Goal: Task Accomplishment & Management: Use online tool/utility

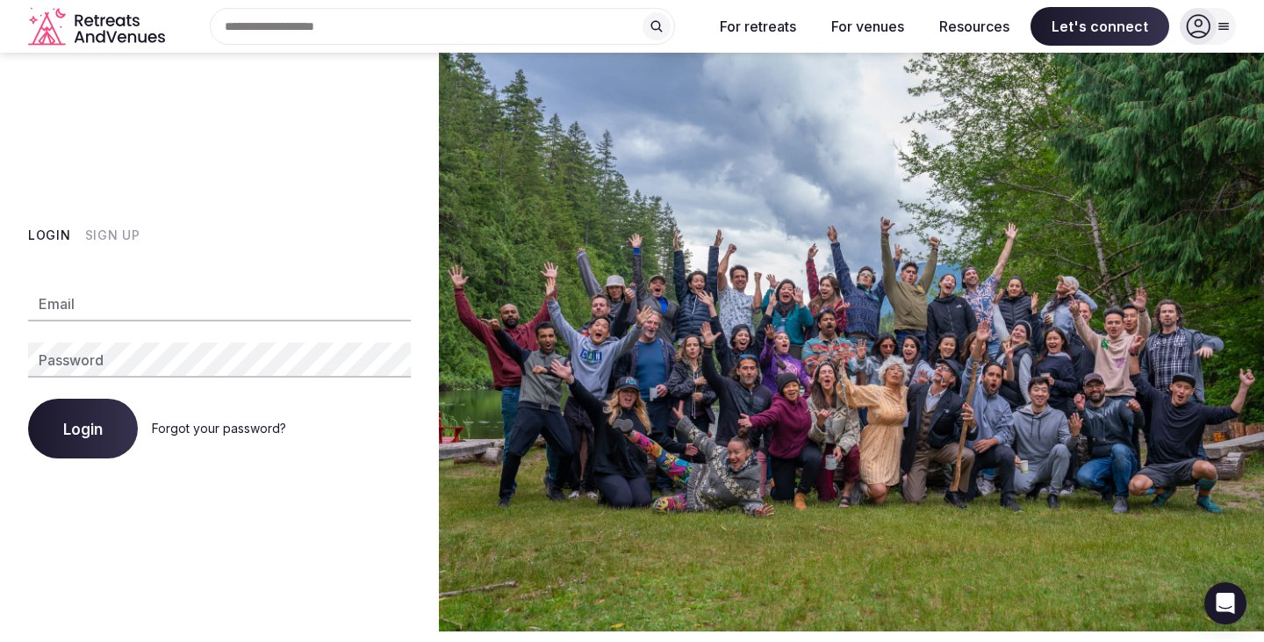
type input "**********"
click at [86, 421] on span "Login" at bounding box center [83, 429] width 40 height 18
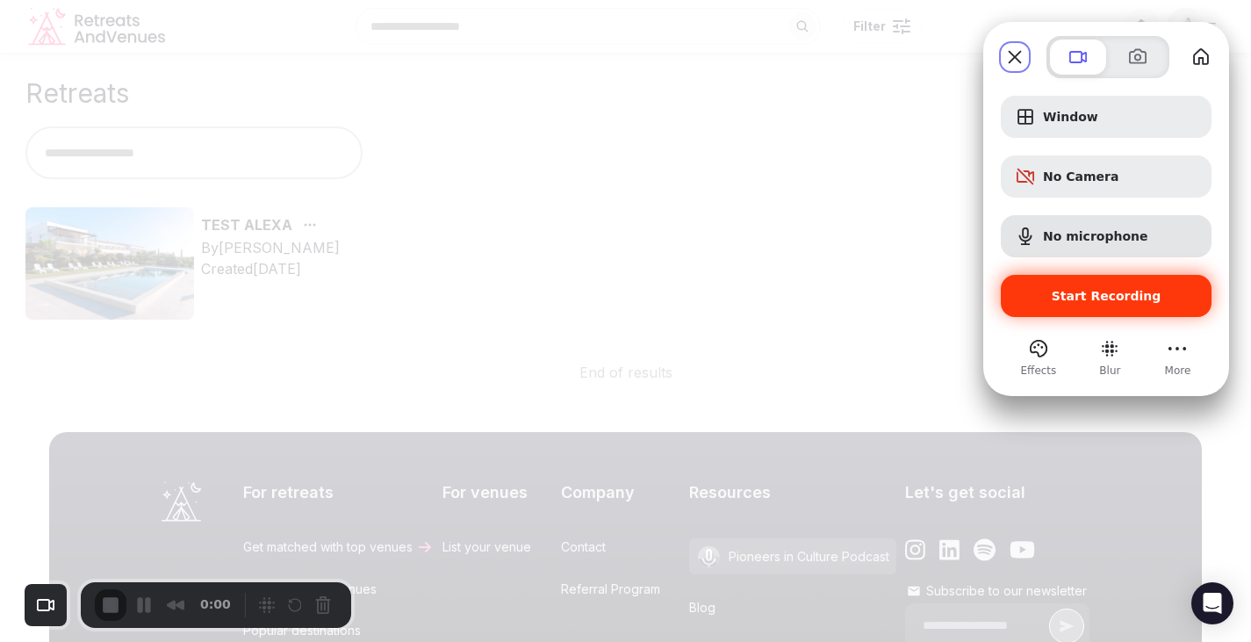
click at [1051, 284] on div "Start Recording" at bounding box center [1106, 296] width 211 height 42
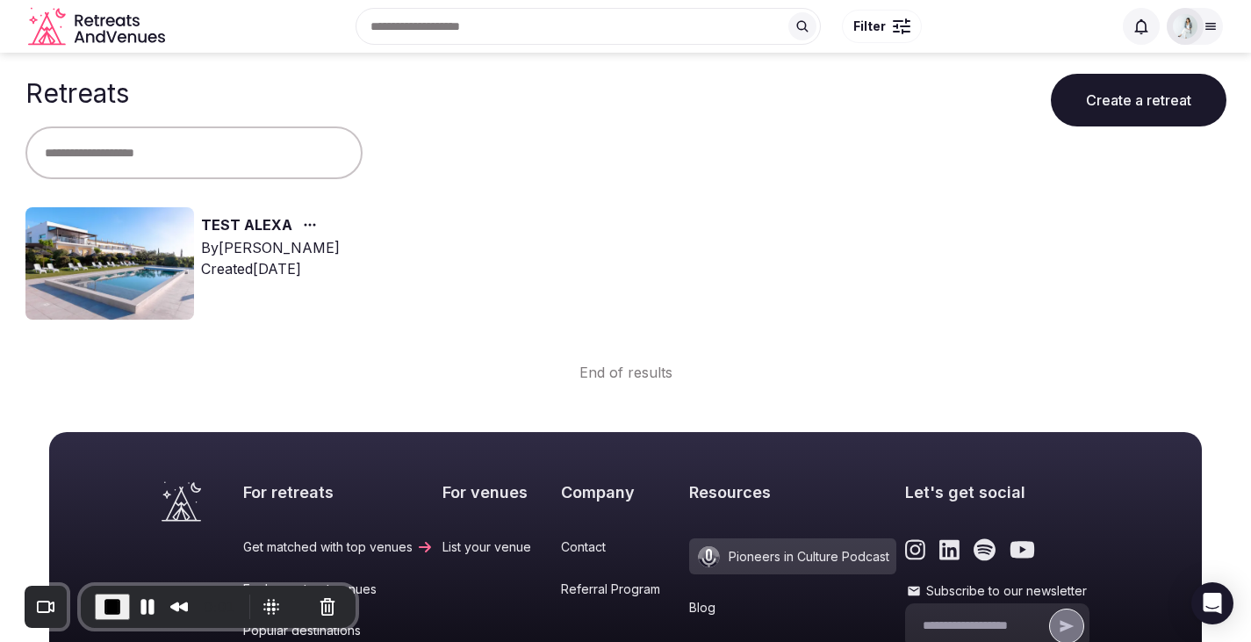
click at [152, 234] on img at bounding box center [109, 263] width 169 height 112
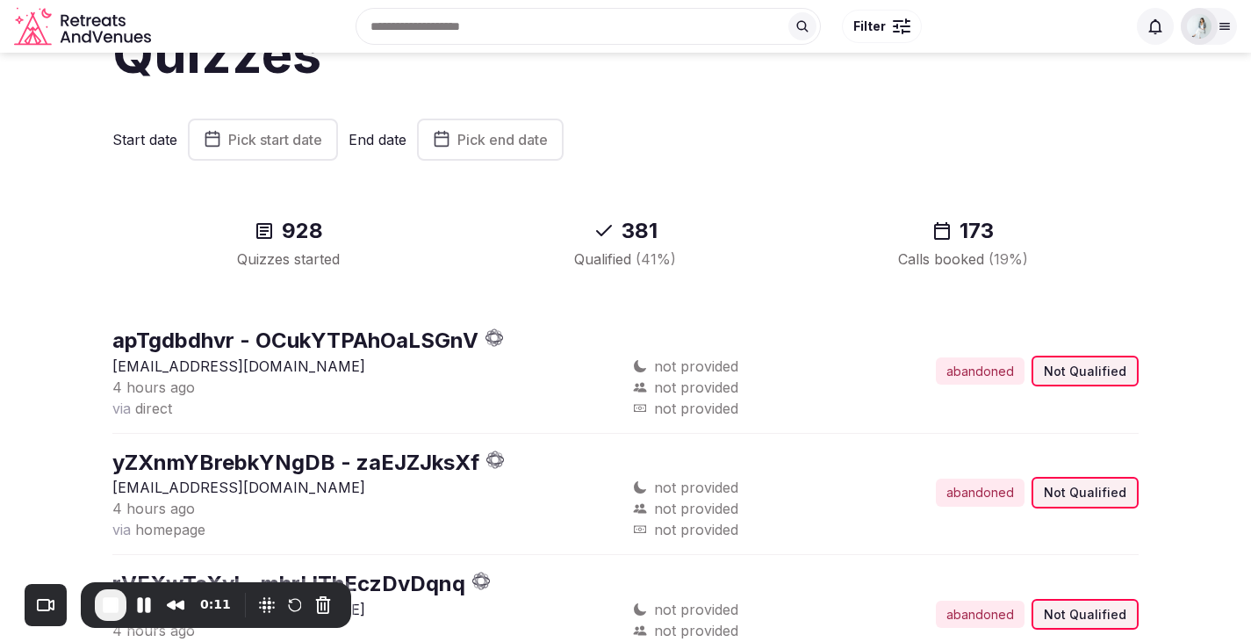
scroll to position [52, 0]
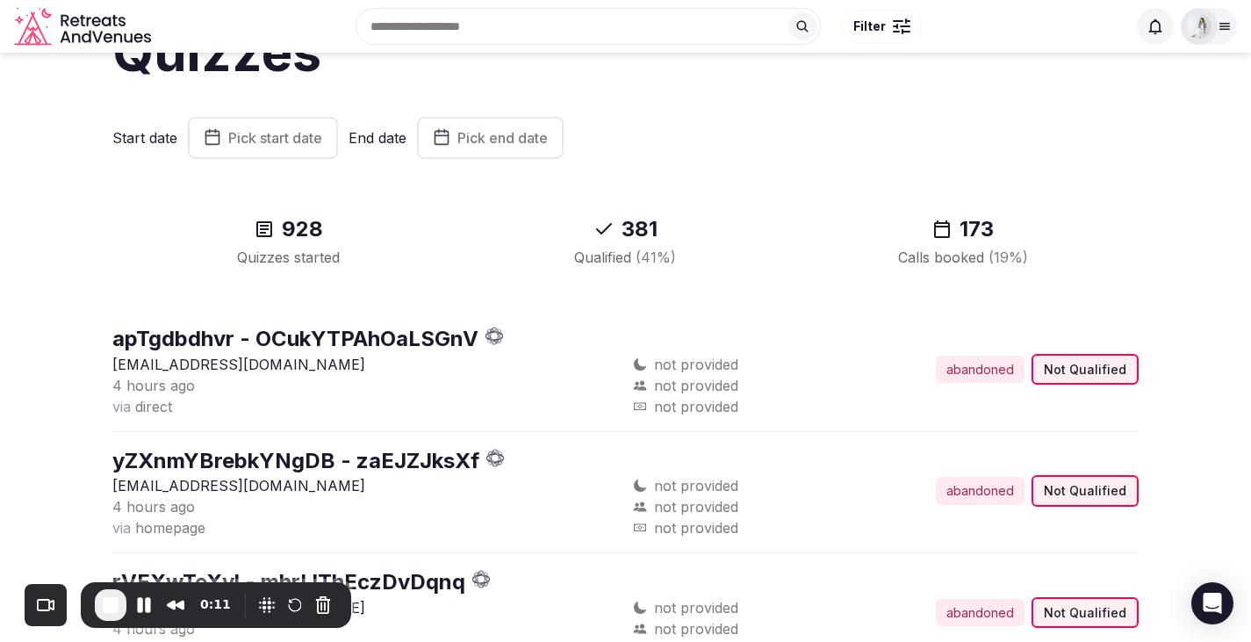
click at [266, 139] on span "Pick start date" at bounding box center [275, 138] width 94 height 18
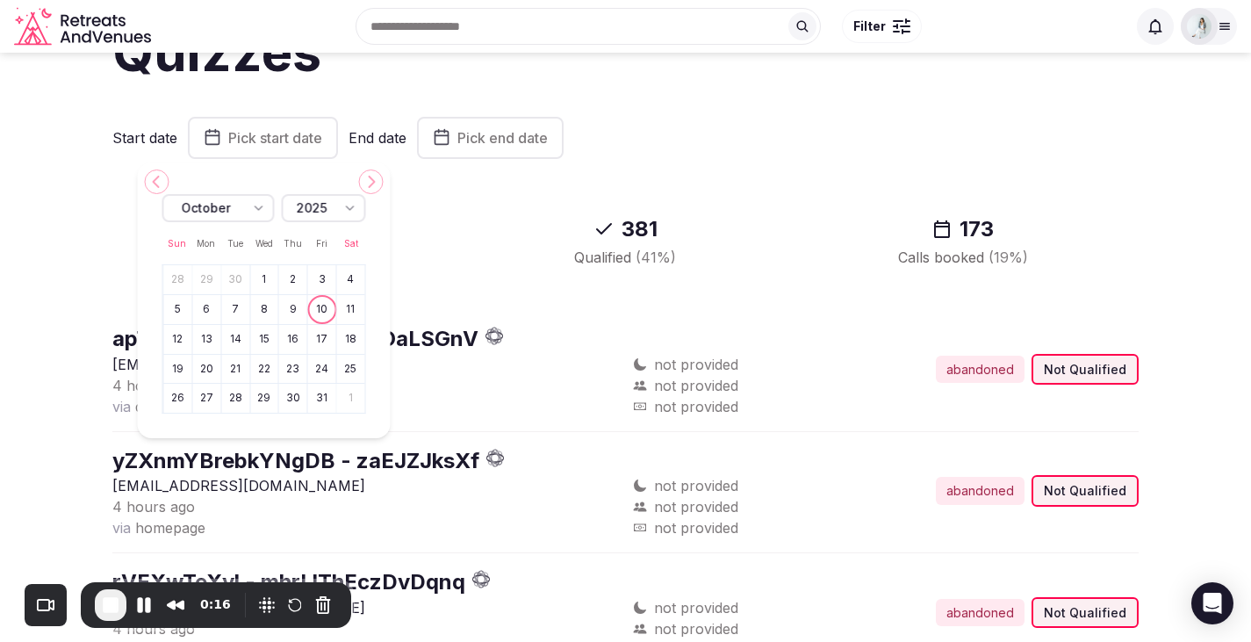
click at [202, 280] on button "29" at bounding box center [206, 279] width 25 height 25
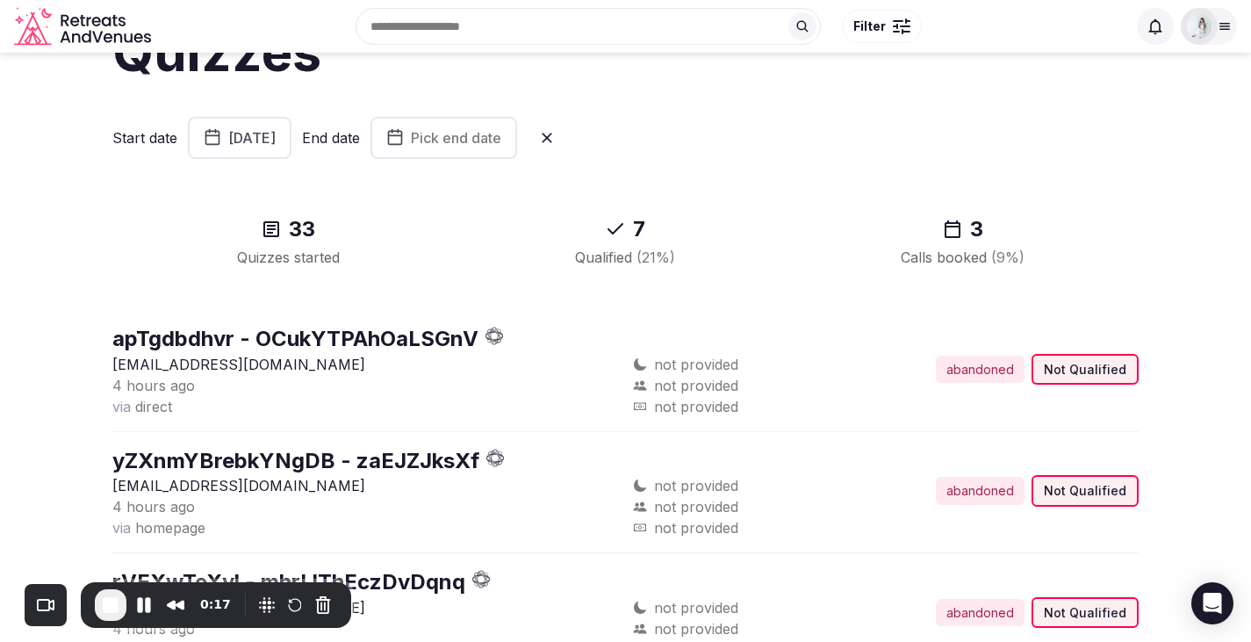
click at [501, 141] on span "Pick end date" at bounding box center [456, 138] width 90 height 18
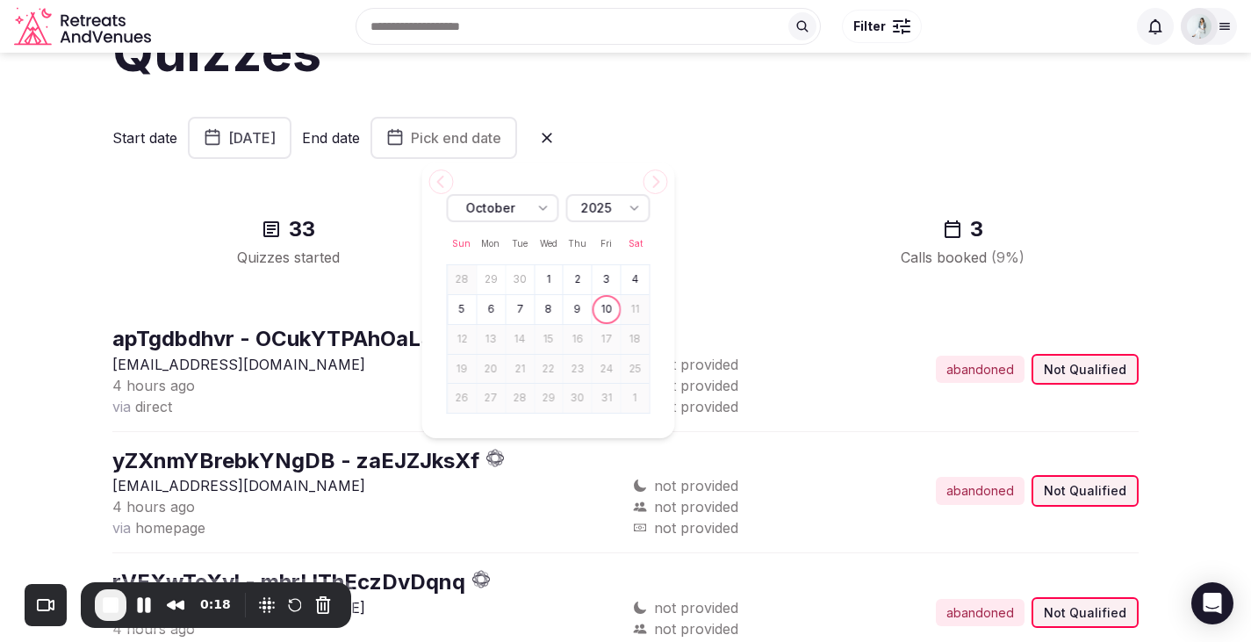
click at [605, 288] on button "3" at bounding box center [606, 279] width 25 height 25
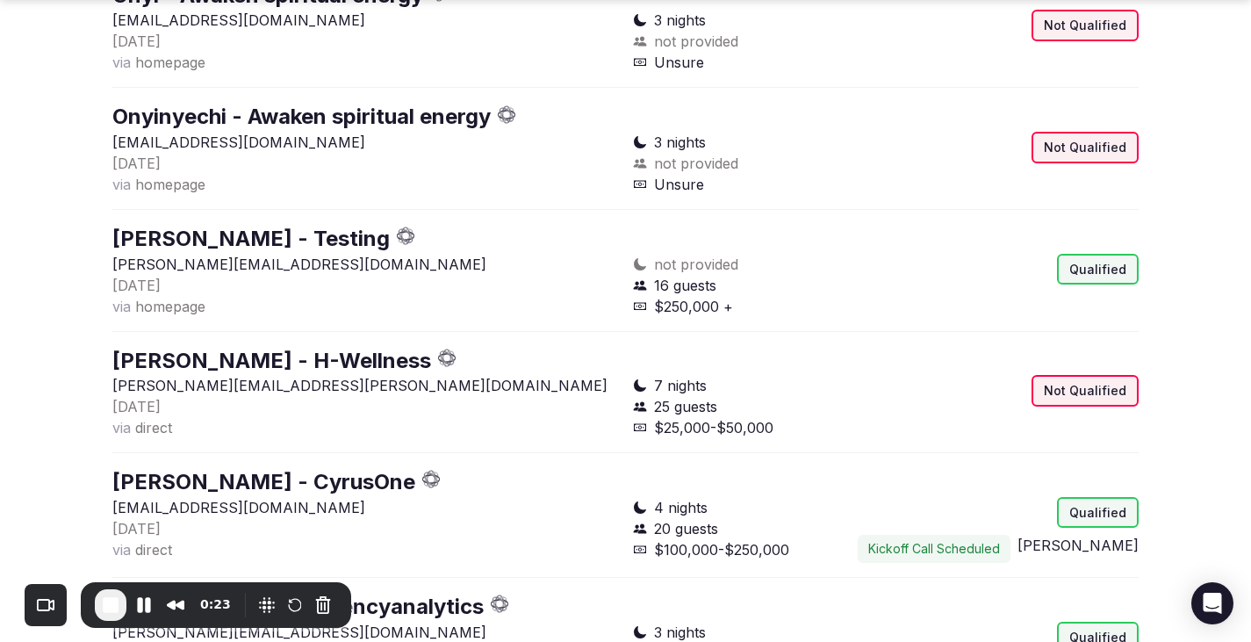
scroll to position [762, 0]
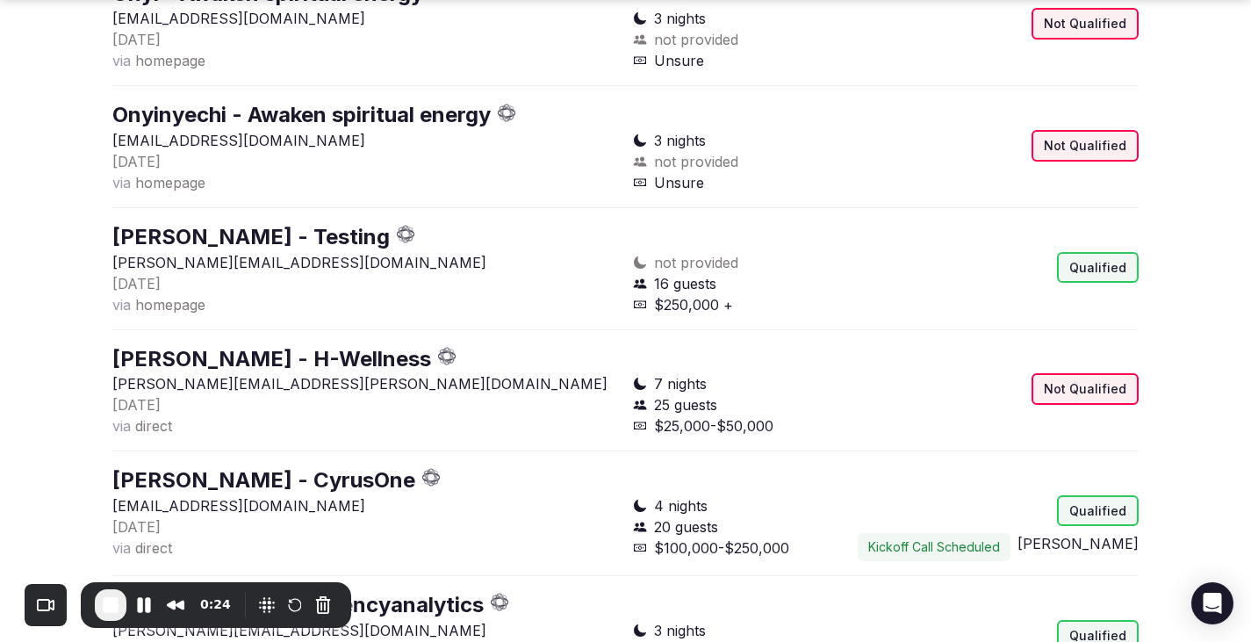
click at [161, 303] on span "homepage" at bounding box center [170, 305] width 70 height 18
drag, startPoint x: 222, startPoint y: 300, endPoint x: 120, endPoint y: 299, distance: 101.9
click at [120, 299] on div "[DATE] via homepage" at bounding box center [365, 294] width 507 height 42
drag, startPoint x: 209, startPoint y: 185, endPoint x: 110, endPoint y: 183, distance: 99.2
click at [110, 183] on section "Quizzes Start date [DATE] End date [DATE] 14 Quizzes started 5 Qualified ( 36 %…" at bounding box center [625, 81] width 1251 height 1580
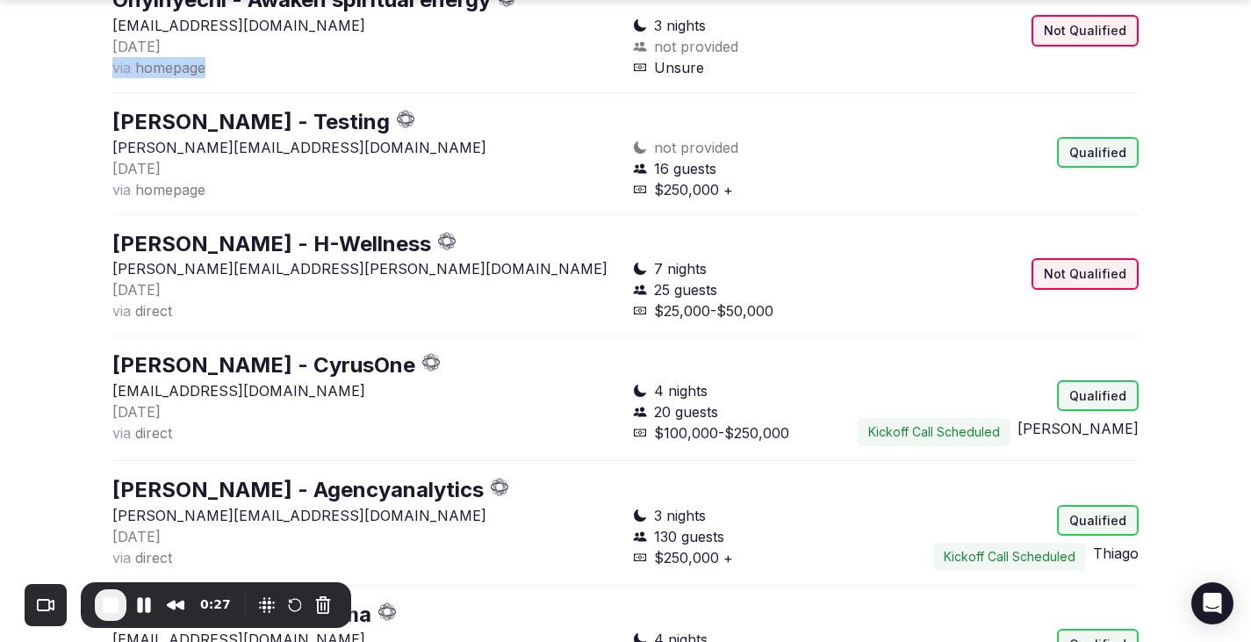
scroll to position [878, 0]
drag, startPoint x: 184, startPoint y: 314, endPoint x: 97, endPoint y: 308, distance: 88.0
click at [97, 308] on section "Quizzes Start date [DATE] End date [DATE] 14 Quizzes started 5 Qualified ( 36 %…" at bounding box center [625, 203] width 1251 height 2056
drag, startPoint x: 188, startPoint y: 429, endPoint x: 77, endPoint y: 431, distance: 110.6
click at [77, 431] on section "Quizzes Start date [DATE] End date [DATE] 14 Quizzes started 5 Qualified ( 36 %…" at bounding box center [625, 203] width 1251 height 2056
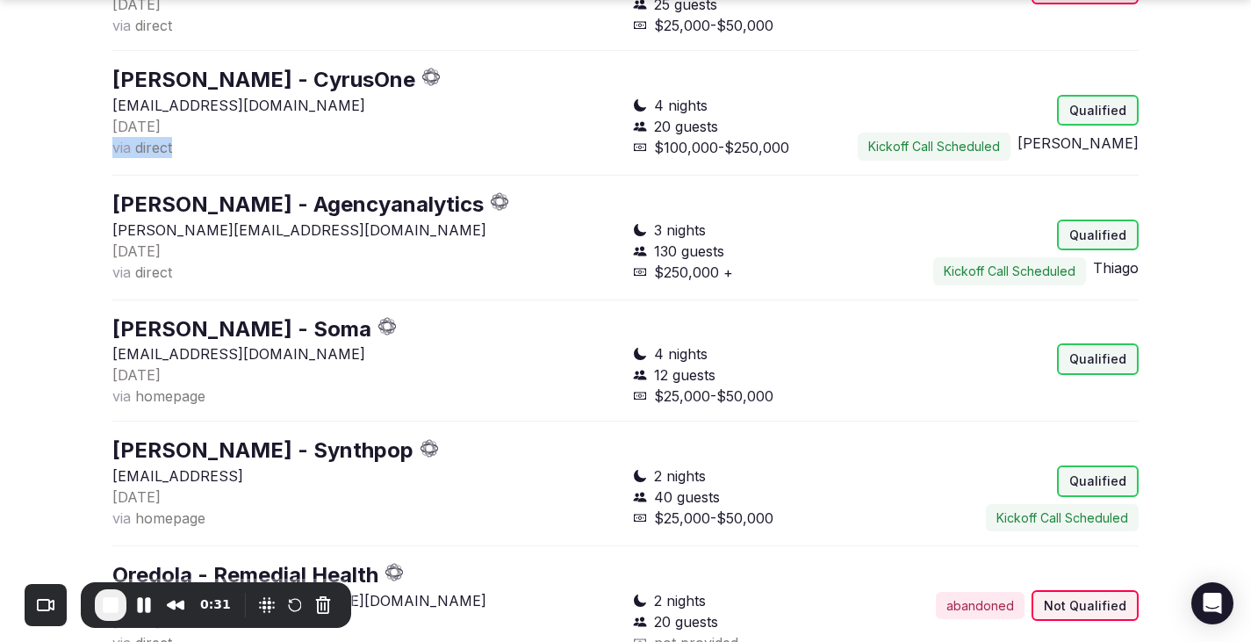
scroll to position [1164, 0]
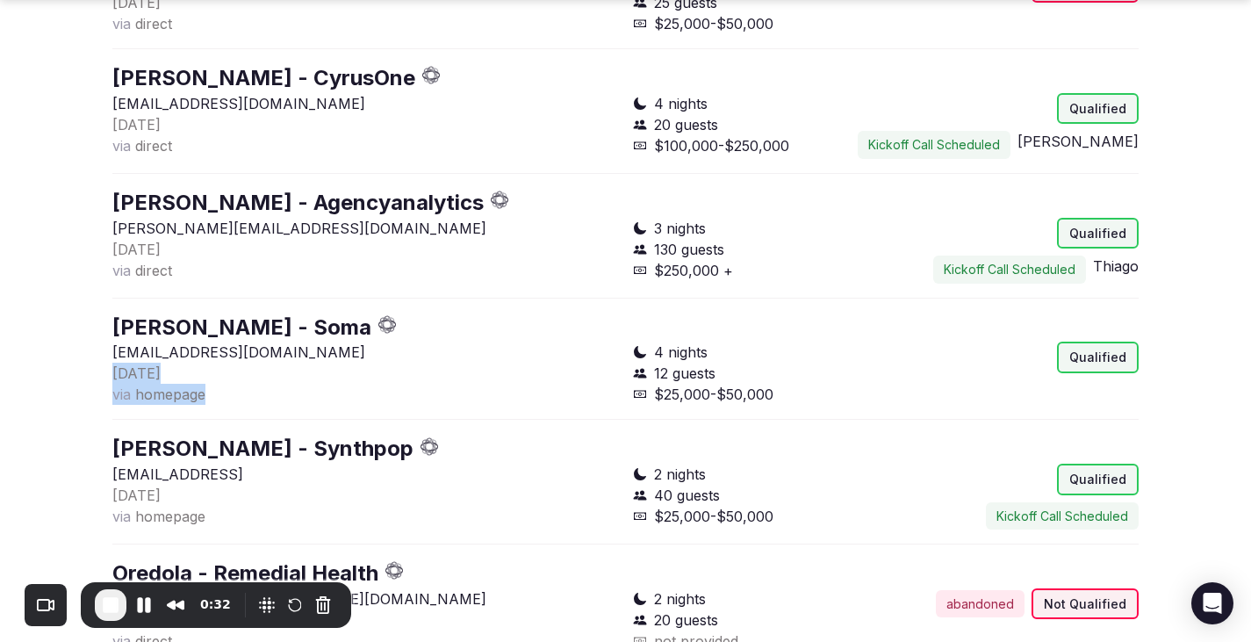
drag, startPoint x: 225, startPoint y: 406, endPoint x: 91, endPoint y: 392, distance: 134.2
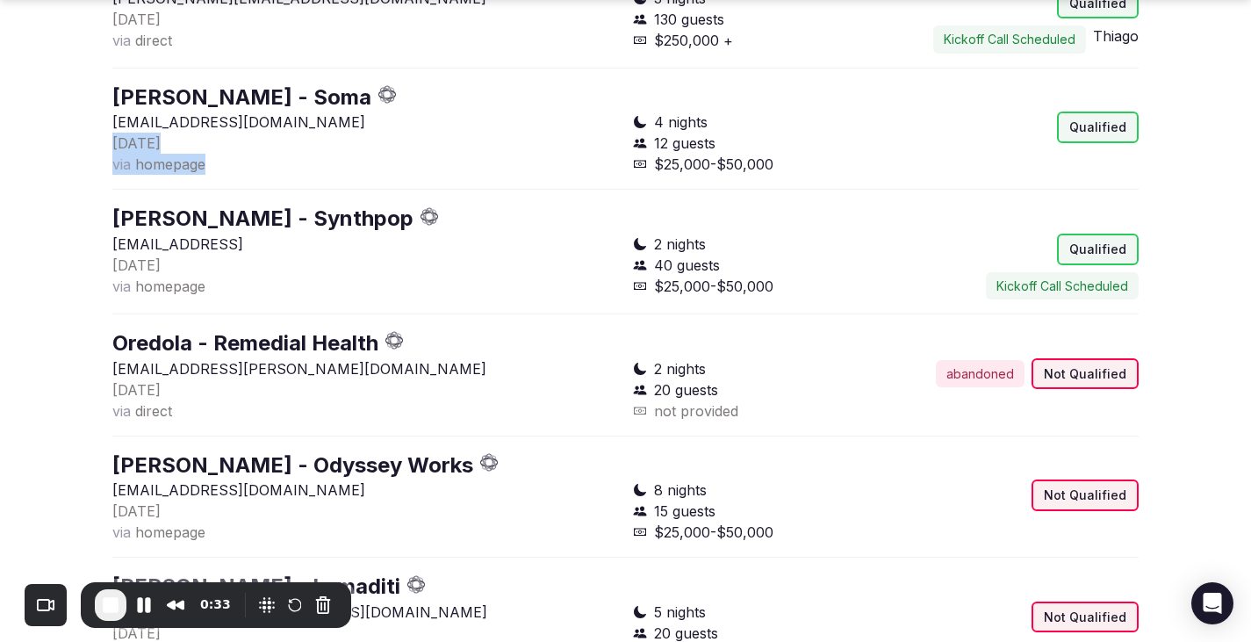
scroll to position [1396, 0]
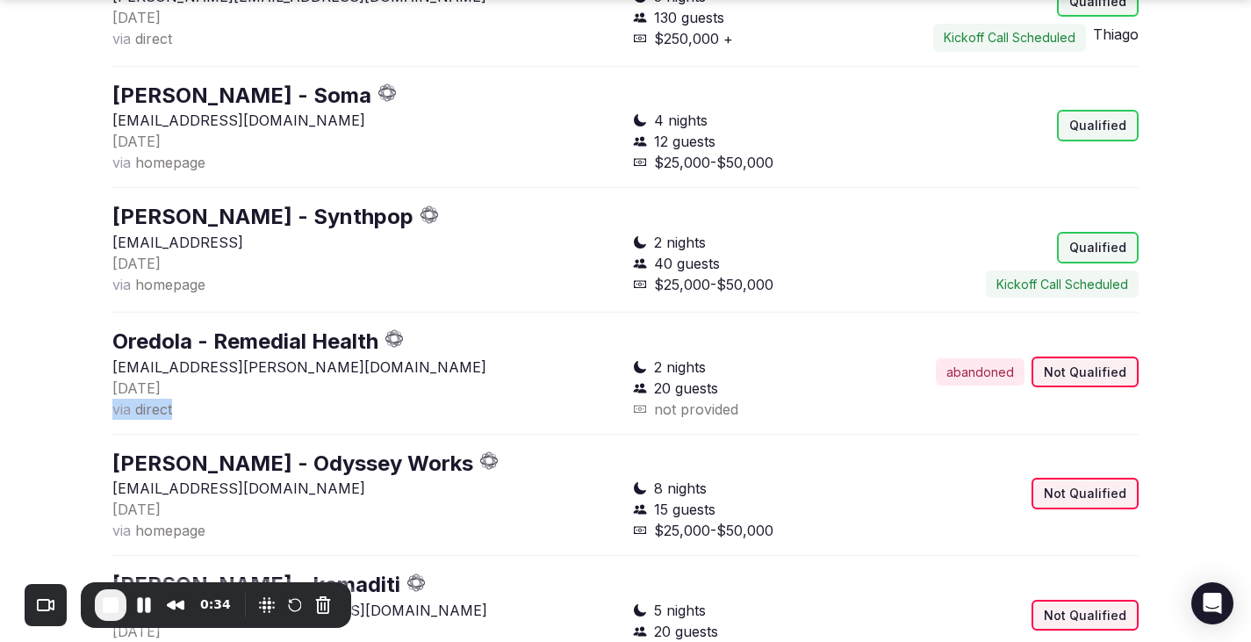
drag, startPoint x: 184, startPoint y: 421, endPoint x: 69, endPoint y: 420, distance: 115.0
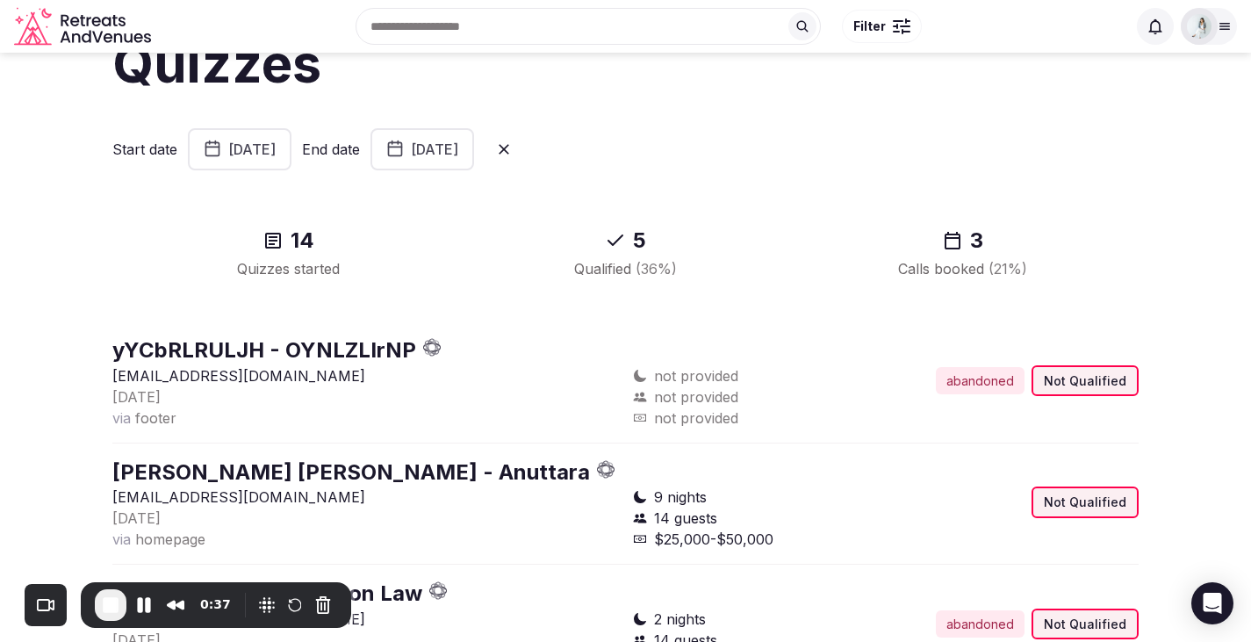
scroll to position [0, 0]
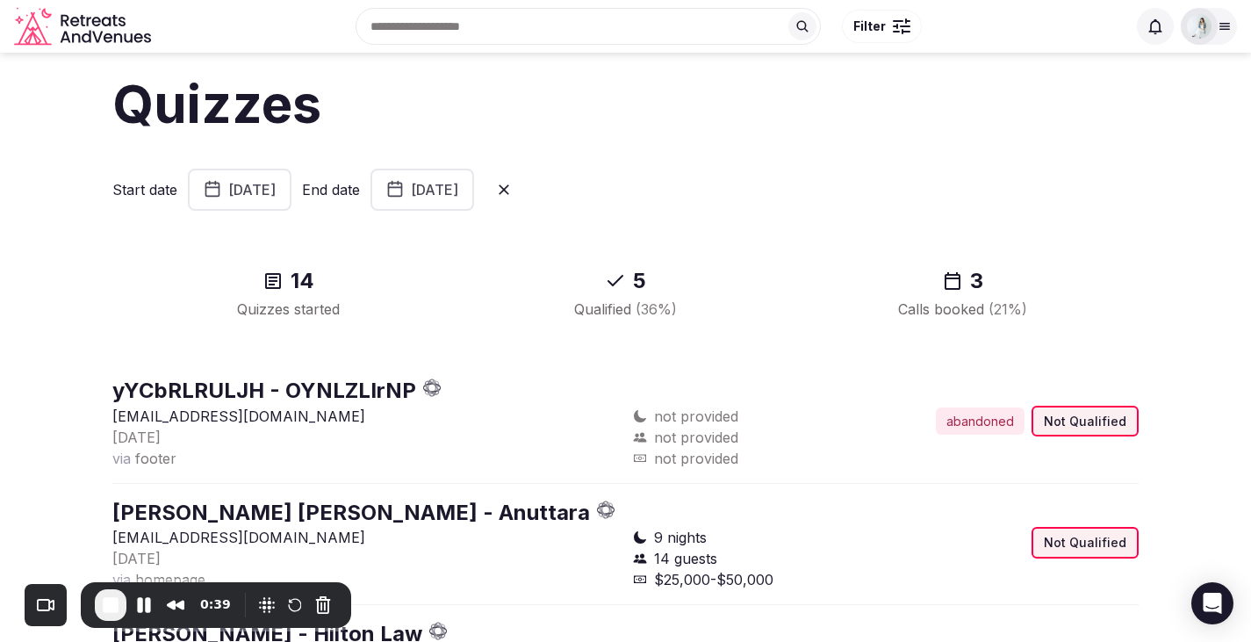
click at [114, 601] on span "End Recording" at bounding box center [110, 604] width 21 height 21
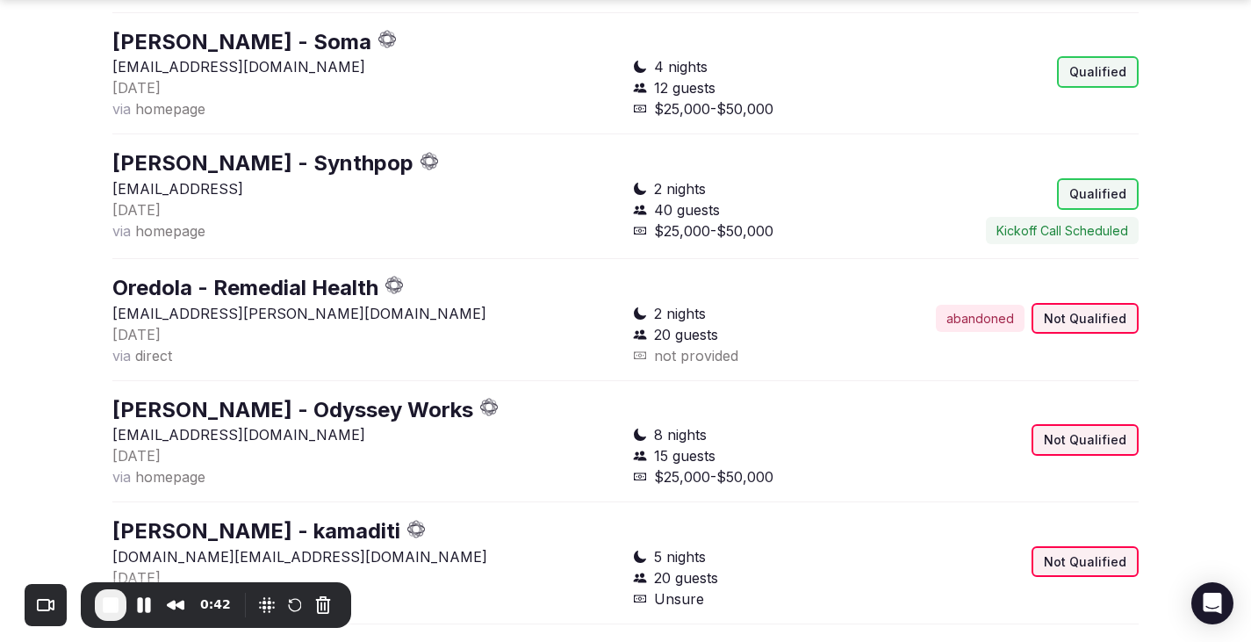
scroll to position [1481, 0]
